Goal: Transaction & Acquisition: Subscribe to service/newsletter

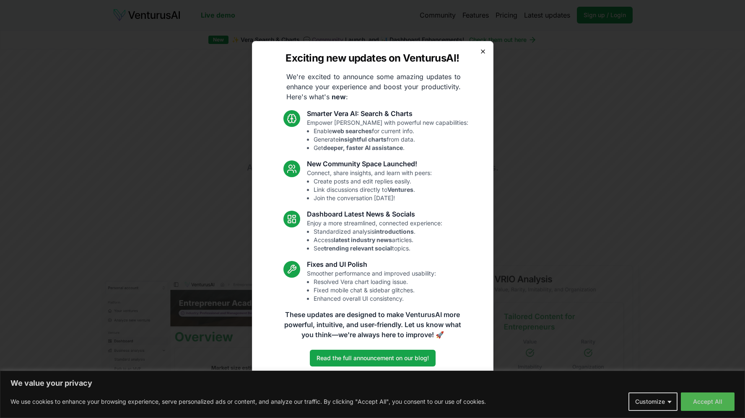
click at [484, 52] on icon "button" at bounding box center [483, 51] width 7 height 7
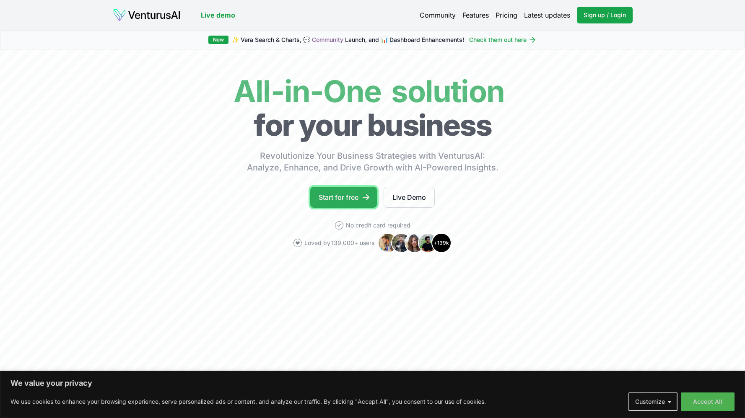
click at [342, 201] on link "Start for free" at bounding box center [343, 197] width 67 height 21
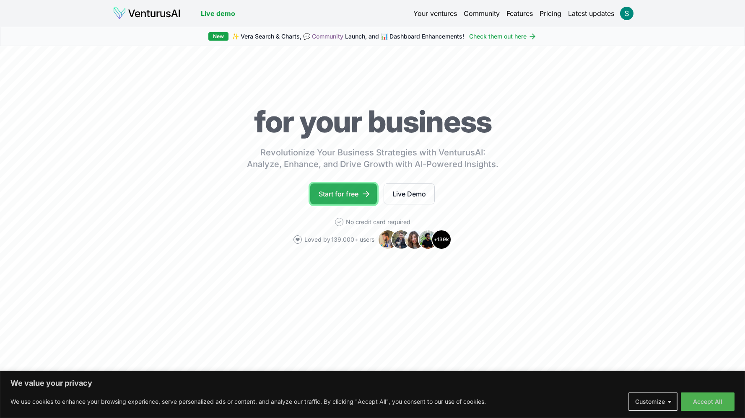
click at [352, 197] on link "Start for free" at bounding box center [343, 194] width 67 height 21
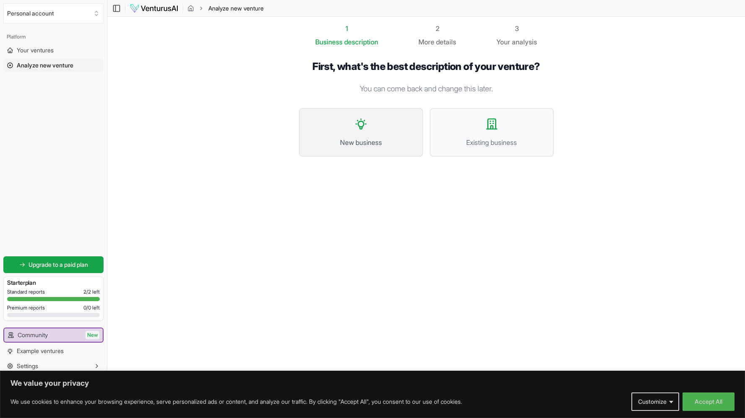
click at [360, 139] on span "New business" at bounding box center [361, 142] width 106 height 10
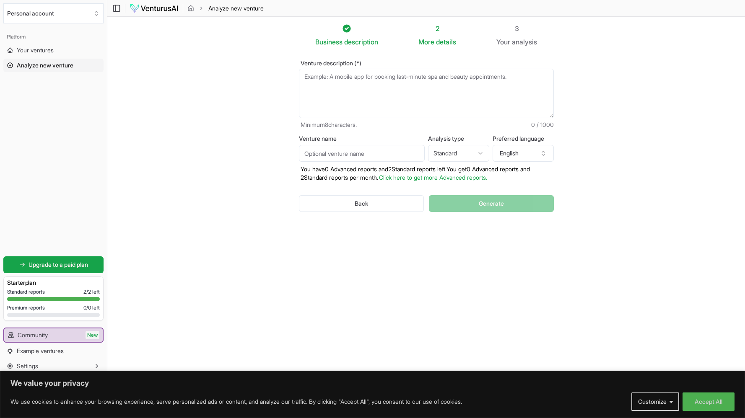
click at [392, 86] on textarea "Venture description (*)" at bounding box center [426, 93] width 255 height 49
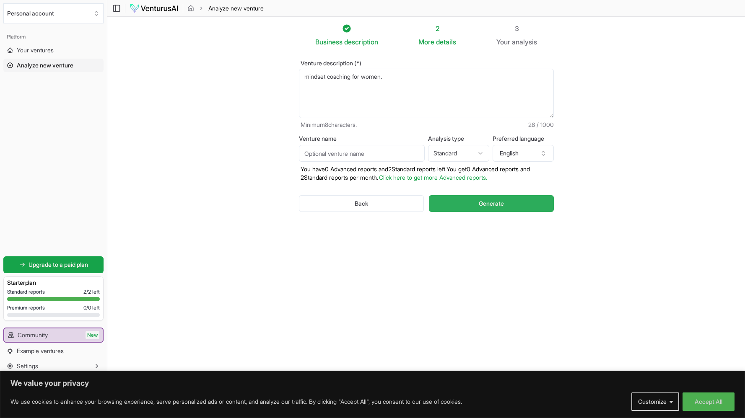
type textarea "mindset coaching for women."
click at [492, 209] on button "Generate" at bounding box center [491, 203] width 124 height 17
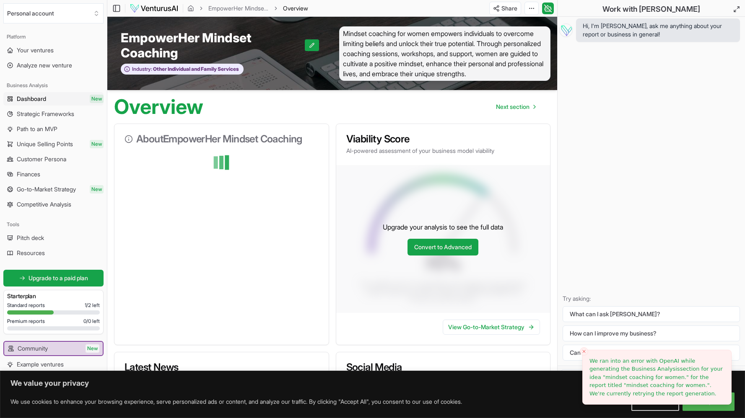
click at [585, 353] on line "Close toast" at bounding box center [584, 351] width 3 height 3
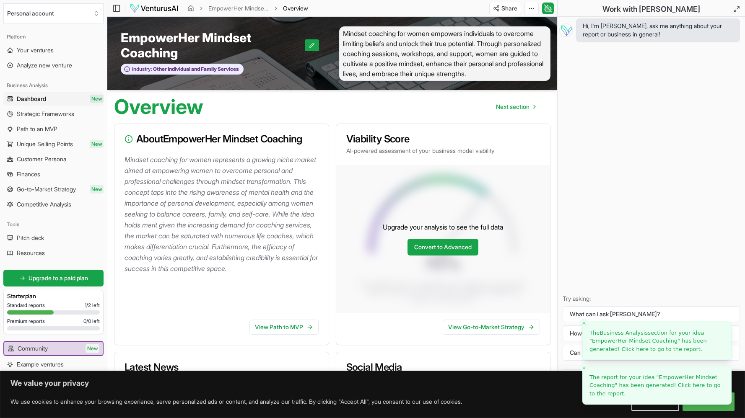
click at [583, 368] on line "Close toast" at bounding box center [584, 368] width 3 height 3
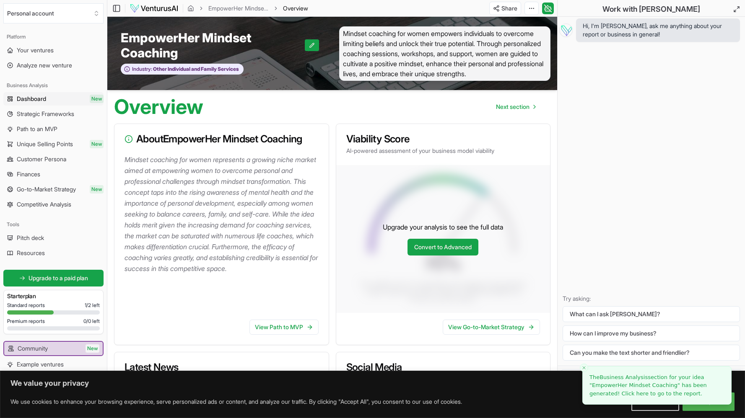
click at [583, 368] on line "Close toast" at bounding box center [584, 368] width 3 height 3
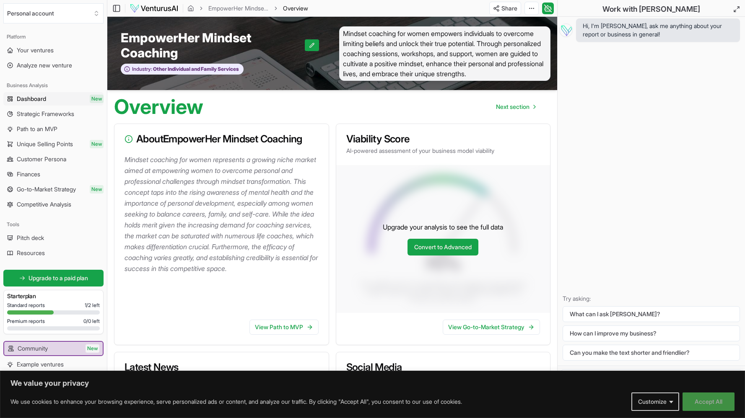
click at [726, 402] on button "Accept All" at bounding box center [708, 402] width 52 height 18
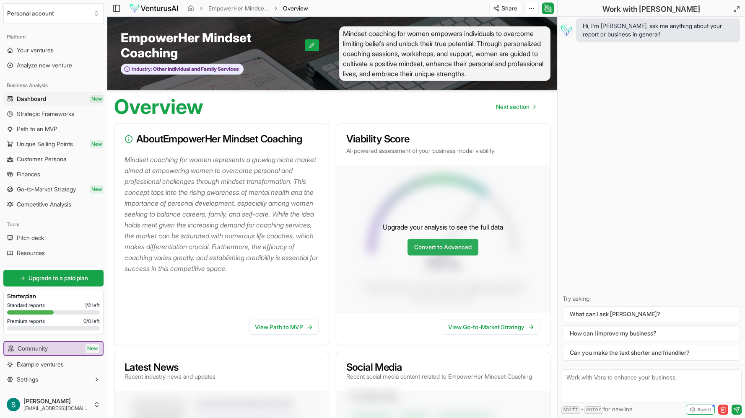
click at [453, 254] on link "Convert to Advanced" at bounding box center [442, 247] width 71 height 17
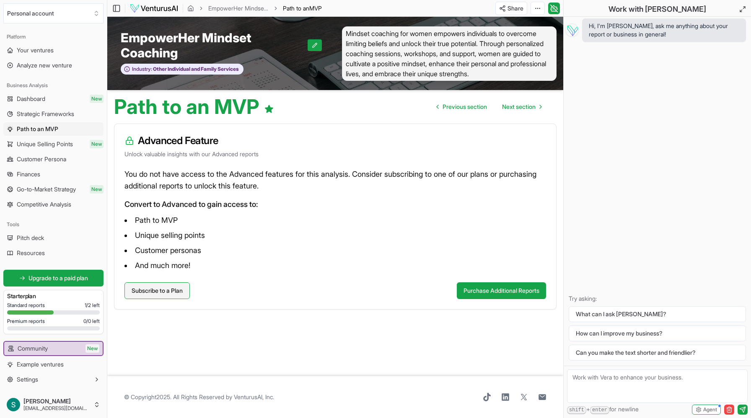
click at [182, 291] on link "Subscribe to a Plan" at bounding box center [156, 291] width 65 height 17
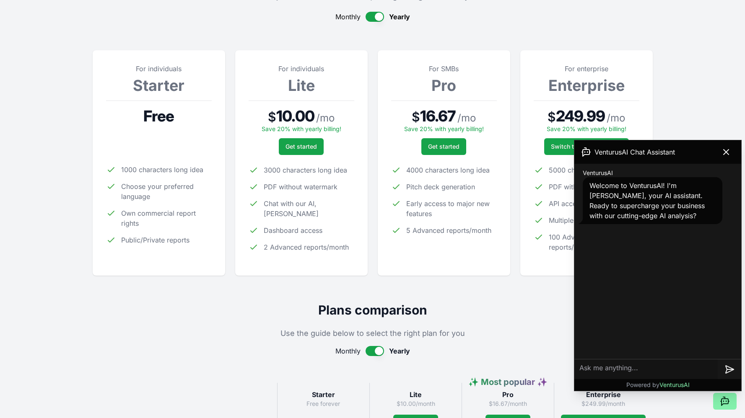
scroll to position [83, 0]
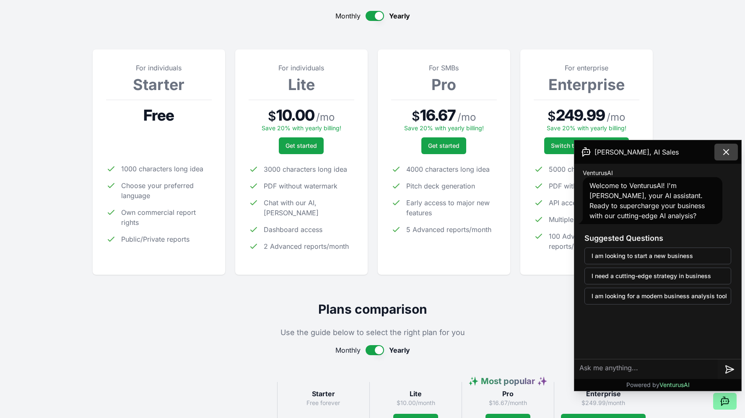
click at [725, 154] on icon at bounding box center [726, 152] width 10 height 10
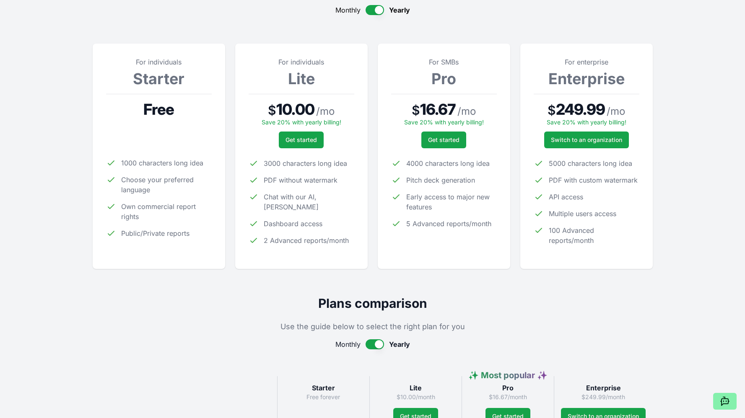
scroll to position [82, 0]
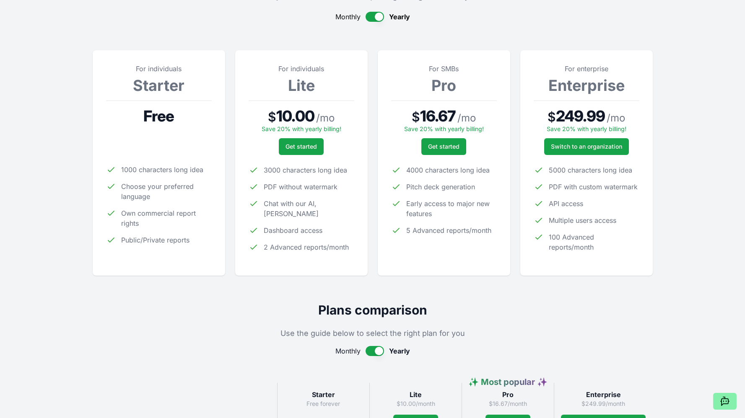
click at [379, 18] on button "button" at bounding box center [375, 17] width 18 height 10
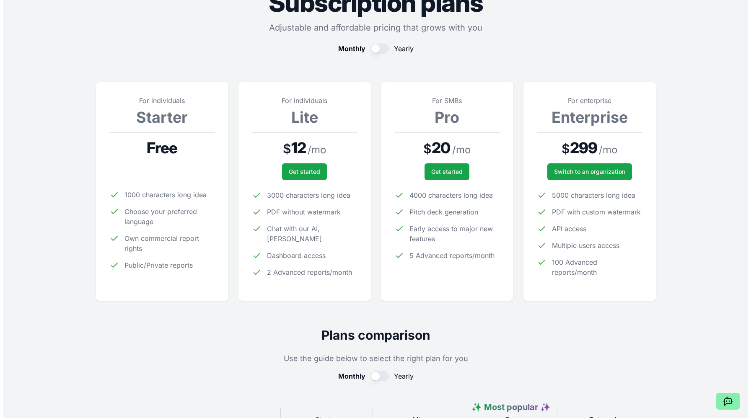
scroll to position [0, 0]
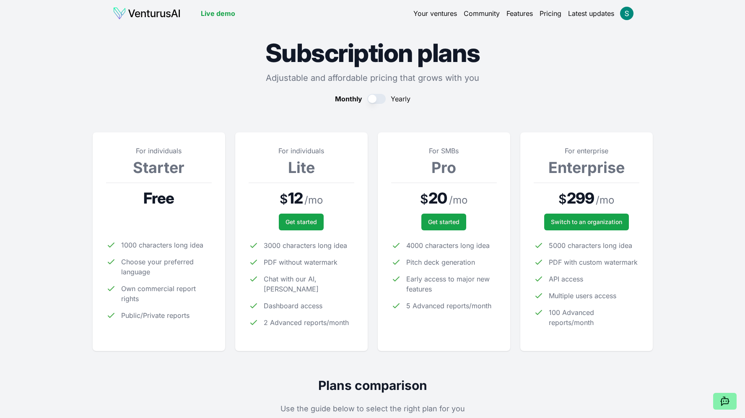
click at [383, 99] on button "button" at bounding box center [376, 99] width 18 height 10
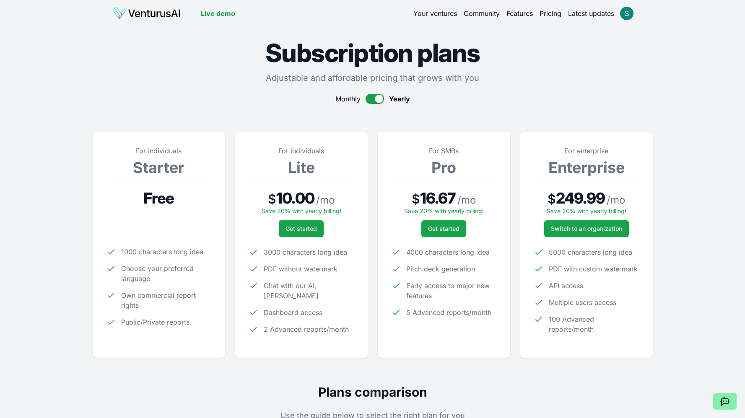
click at [429, 13] on link "Your ventures" at bounding box center [435, 13] width 44 height 10
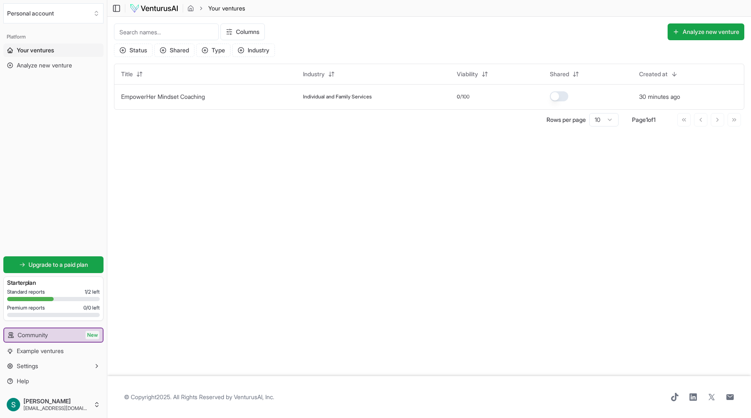
click at [290, 301] on main "Toggle Sidebar Your ventures Your ventures Columns Analyze new venture Status S…" at bounding box center [429, 209] width 644 height 418
